Goal: Navigation & Orientation: Find specific page/section

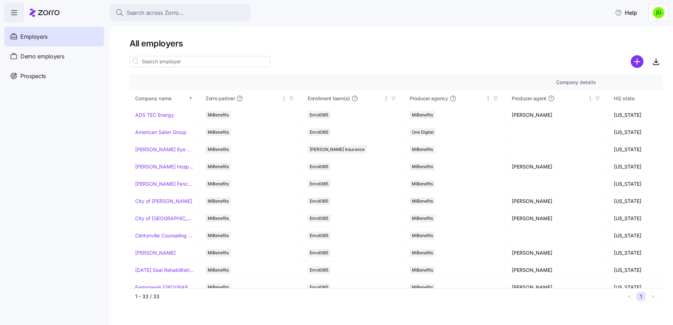
click at [660, 17] on html "Search across Zorro... Help Employers Demo employers Prospects Demo prospects A…" at bounding box center [336, 160] width 673 height 321
click at [642, 45] on div "Log out" at bounding box center [639, 43] width 27 height 8
click at [339, 64] on div at bounding box center [397, 62] width 534 height 14
